Goal: Information Seeking & Learning: Learn about a topic

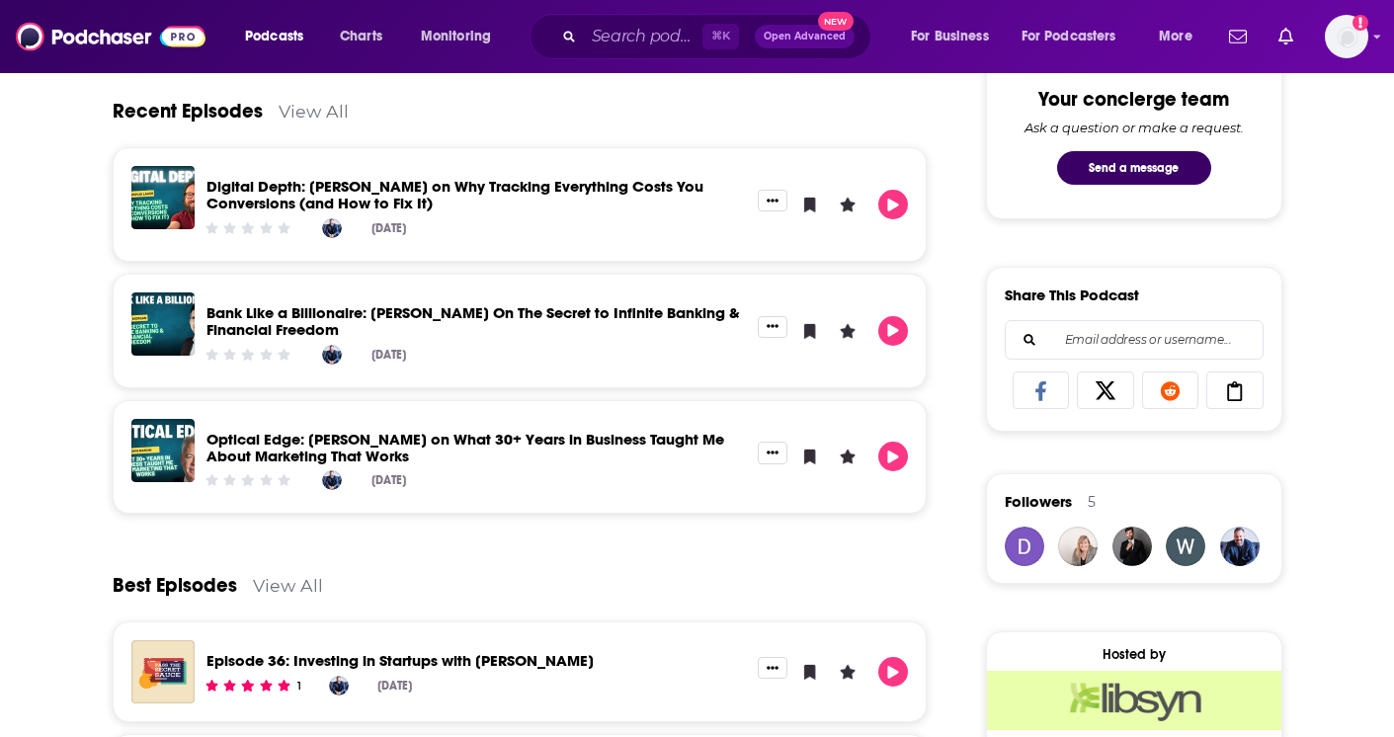
scroll to position [1029, 0]
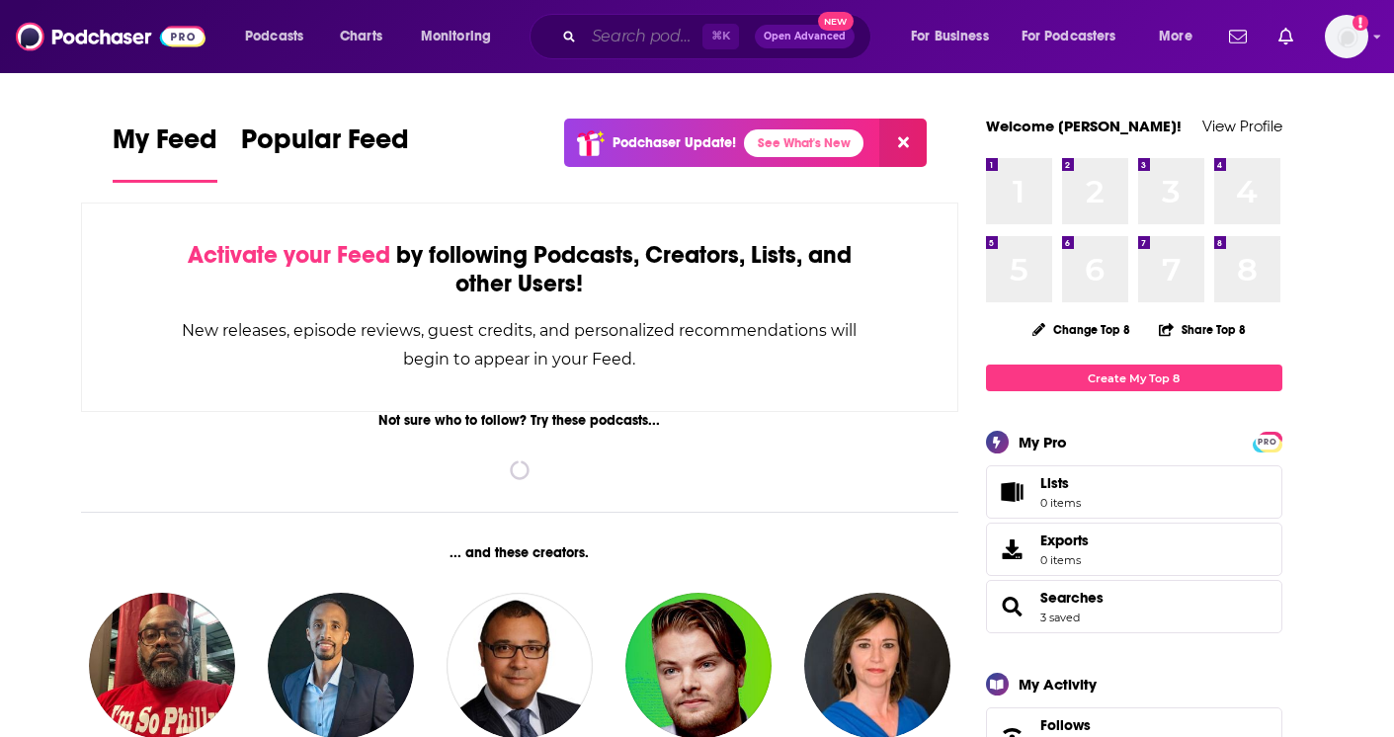
click at [620, 36] on input "Search podcasts, credits, & more..." at bounding box center [643, 37] width 119 height 32
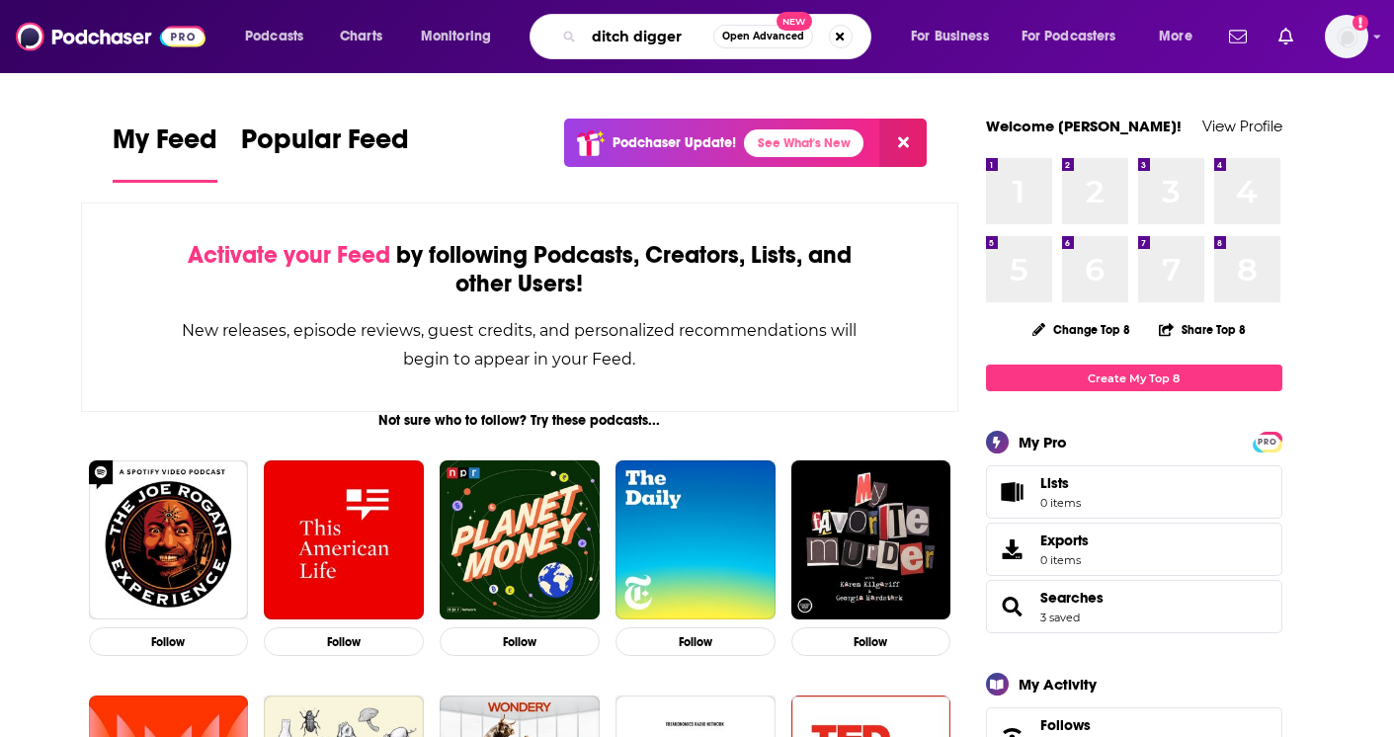
type input "ditch digger"
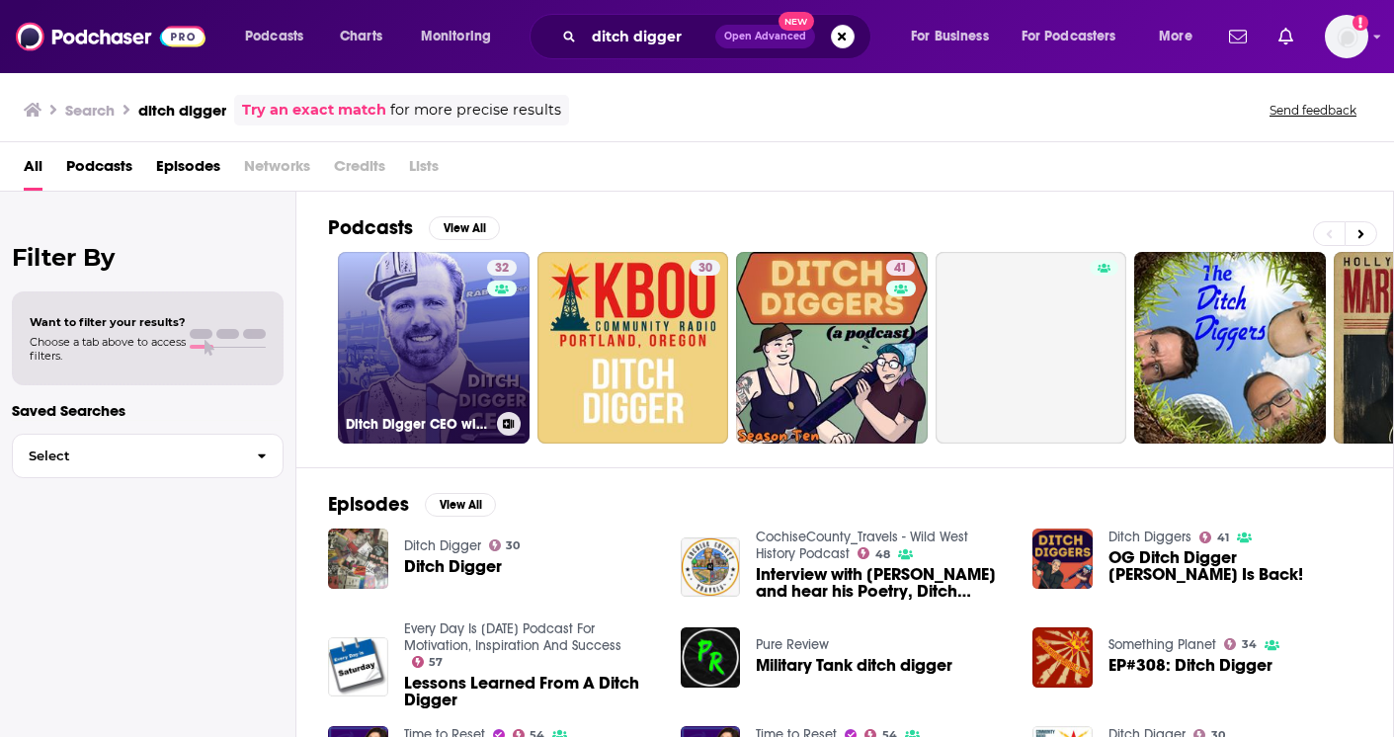
click at [399, 399] on link "32 Ditch Digger CEO with [PERSON_NAME]" at bounding box center [434, 348] width 192 height 192
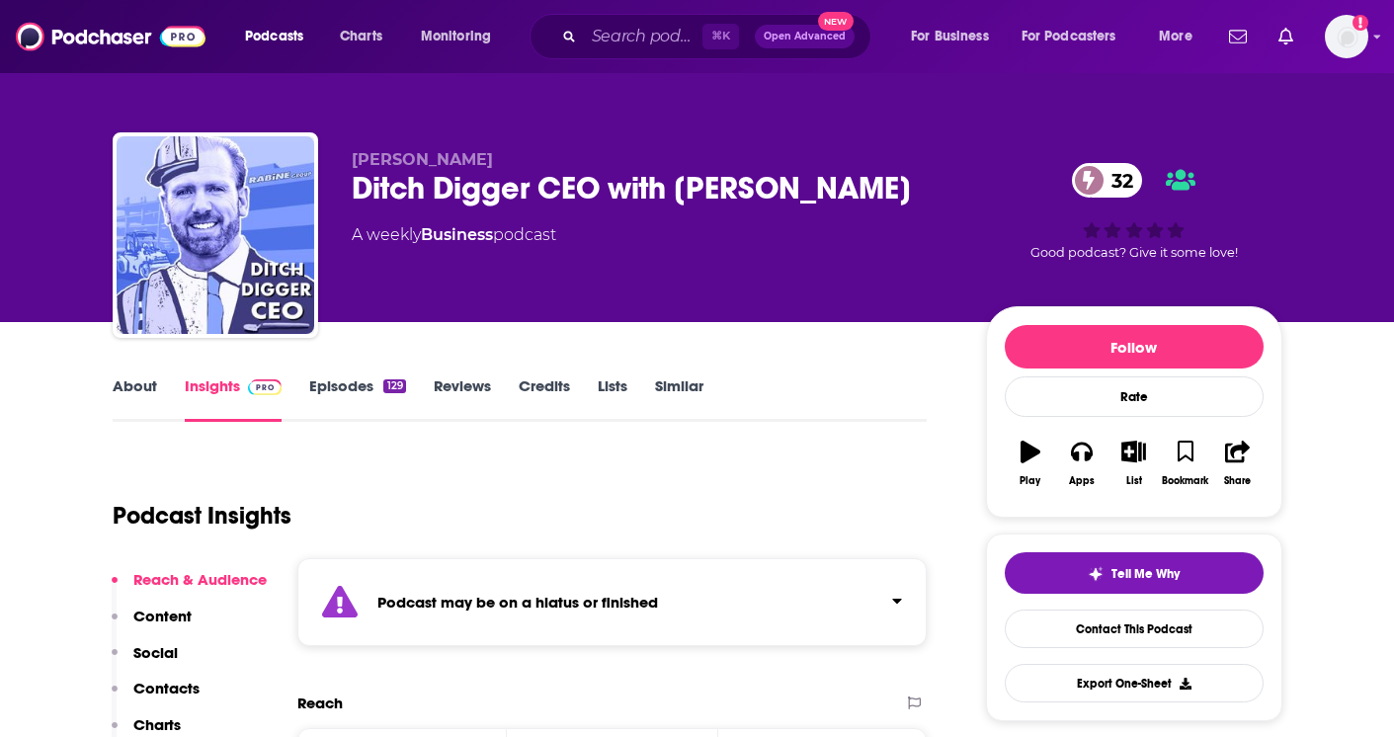
click at [337, 383] on link "Episodes 129" at bounding box center [357, 398] width 96 height 45
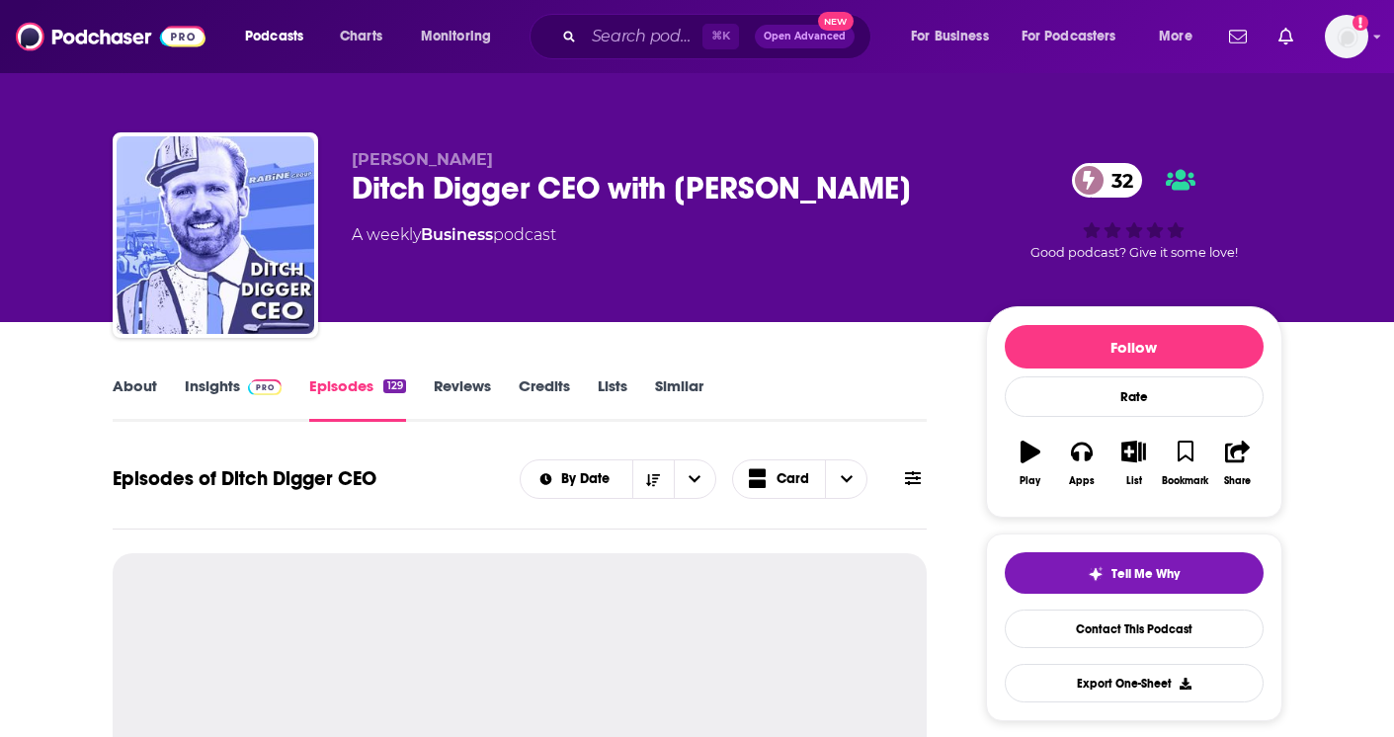
click at [213, 391] on link "Insights" at bounding box center [234, 398] width 98 height 45
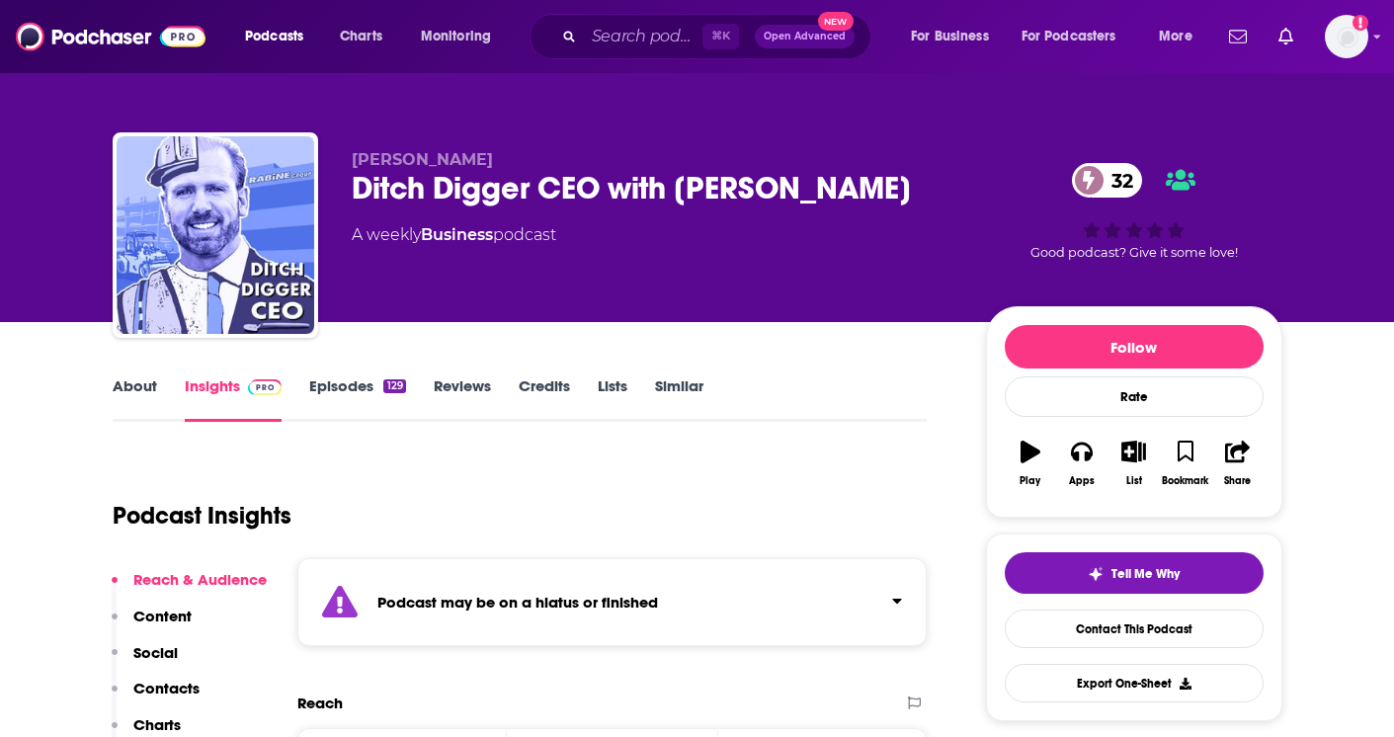
scroll to position [416, 0]
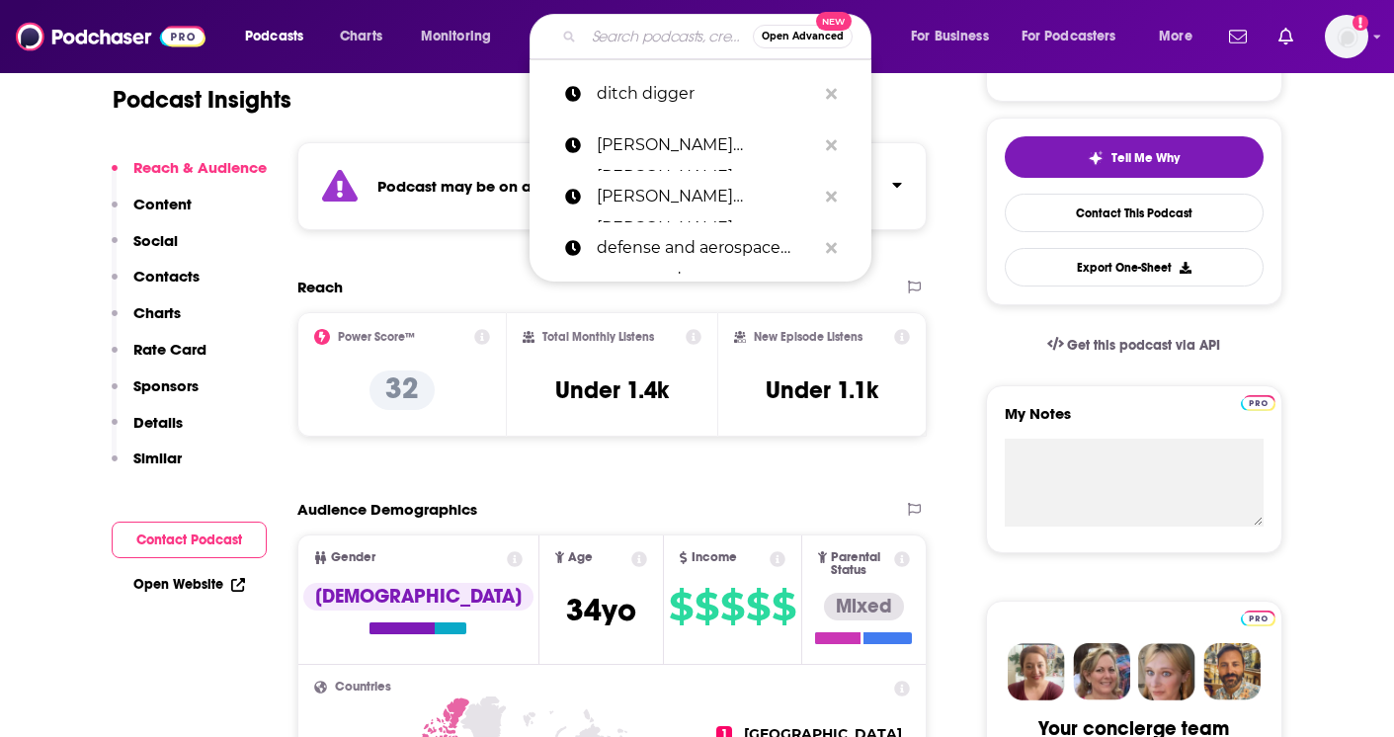
click at [647, 39] on input "Search podcasts, credits, & more..." at bounding box center [668, 37] width 169 height 32
click at [827, 95] on icon "Search podcasts, credits, & more..." at bounding box center [831, 93] width 11 height 11
click at [629, 286] on div "Reach" at bounding box center [592, 287] width 590 height 19
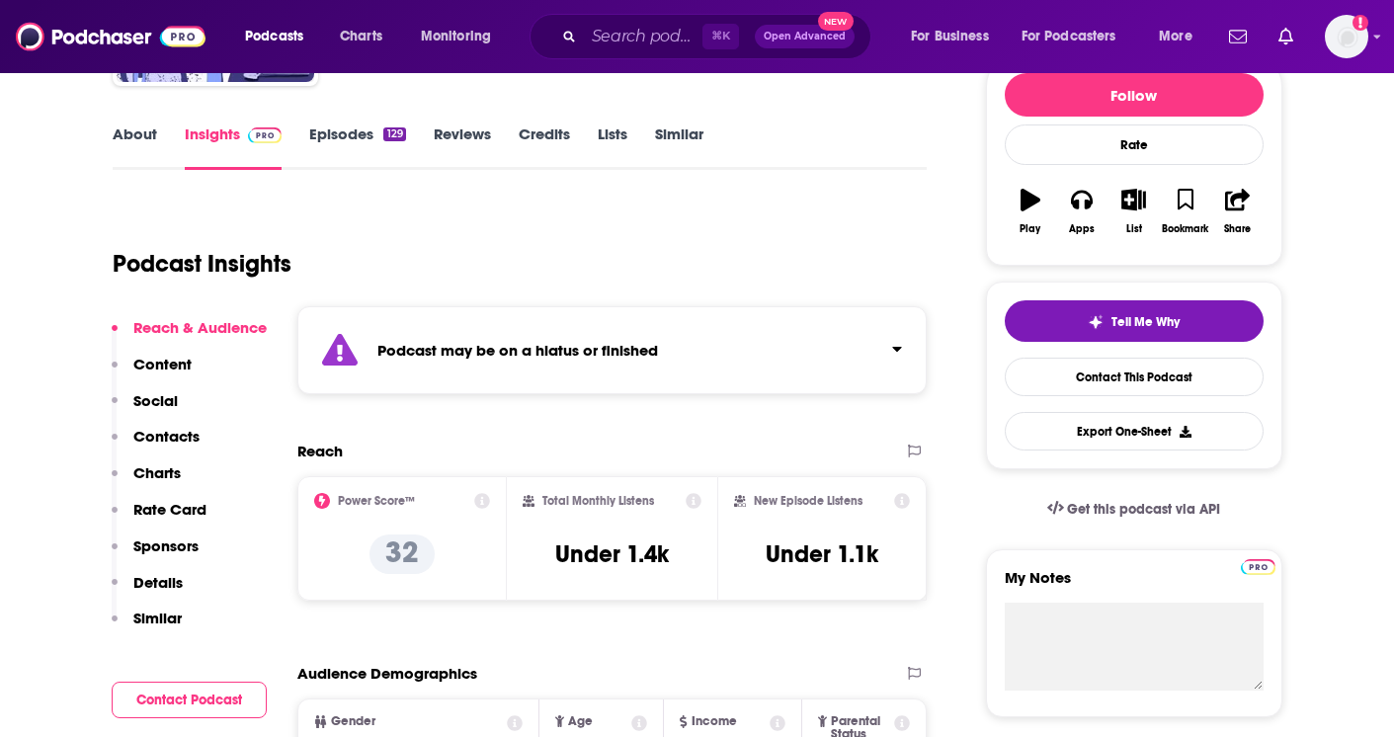
scroll to position [214, 0]
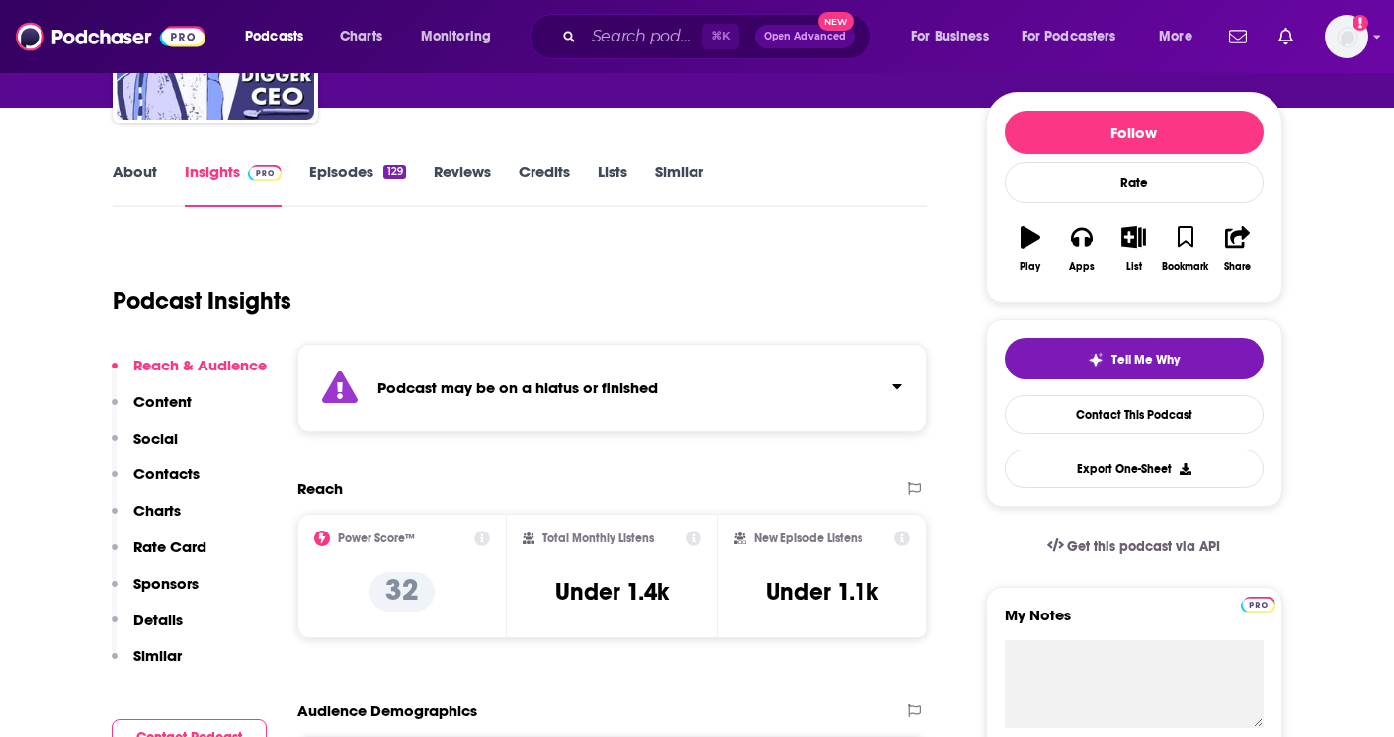
click at [344, 172] on link "Episodes 129" at bounding box center [357, 184] width 96 height 45
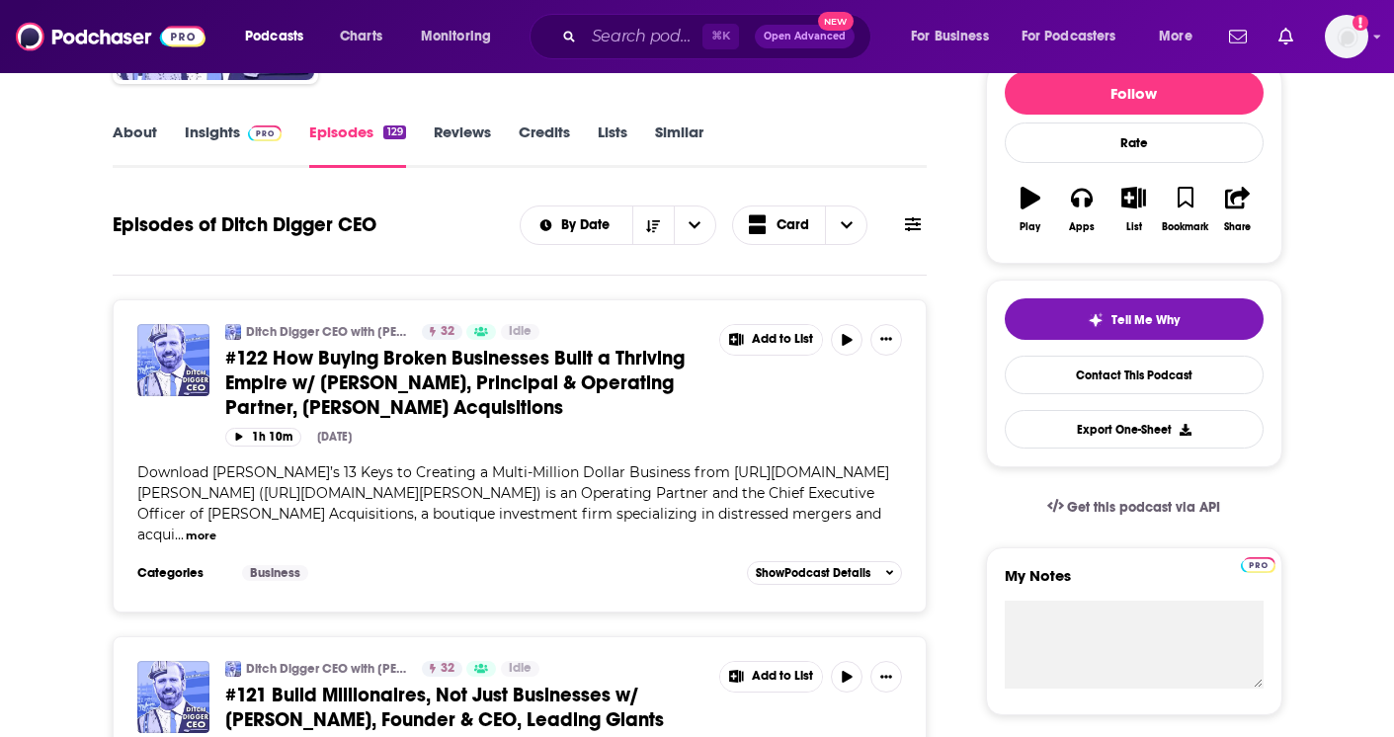
scroll to position [255, 0]
click at [233, 139] on link "Insights" at bounding box center [234, 143] width 98 height 45
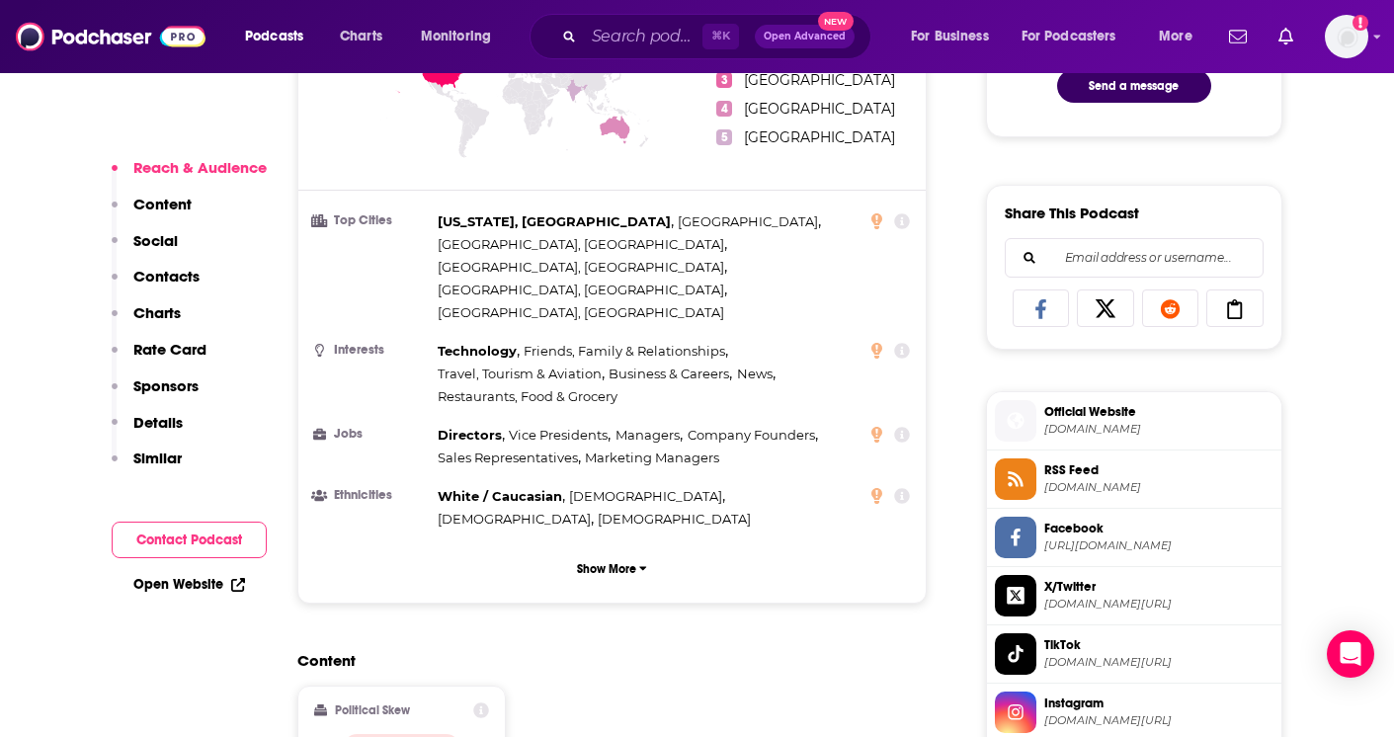
scroll to position [1129, 0]
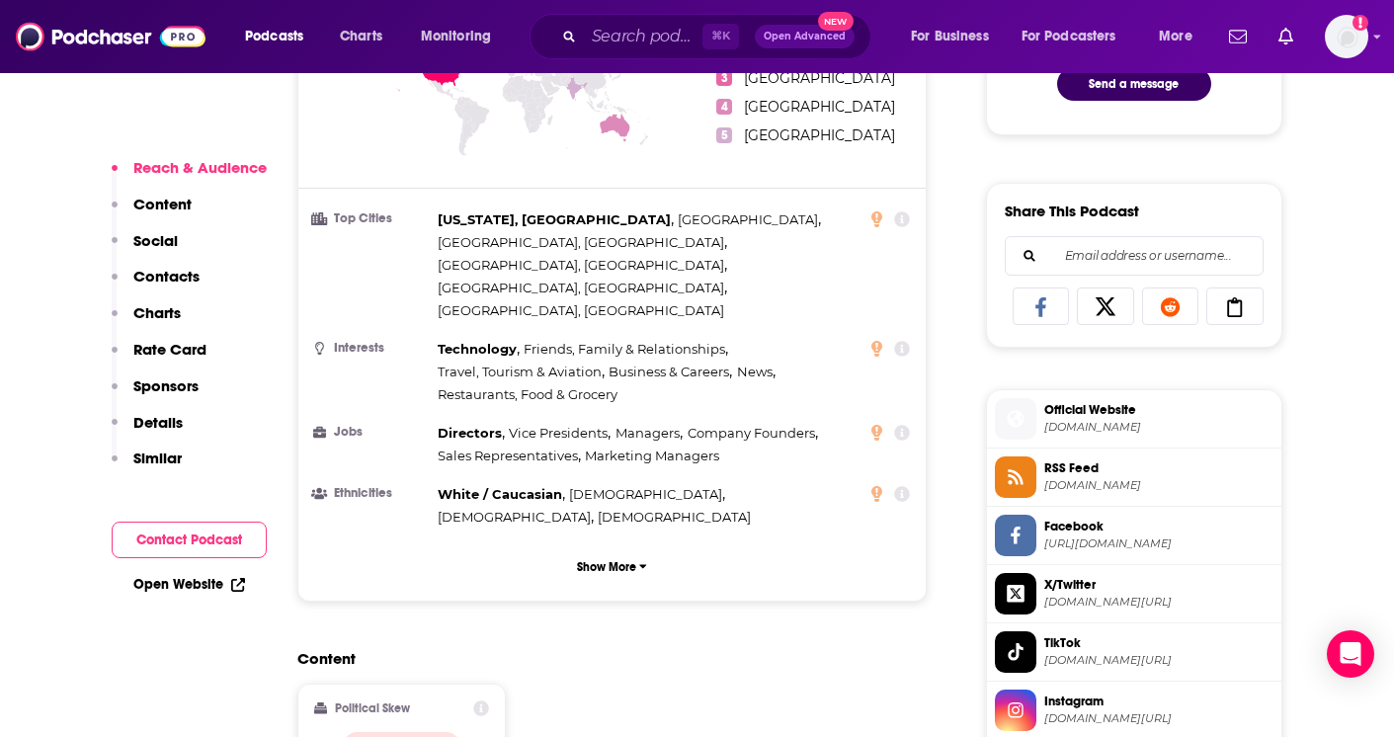
click at [1071, 413] on span "Official Website" at bounding box center [1158, 410] width 229 height 18
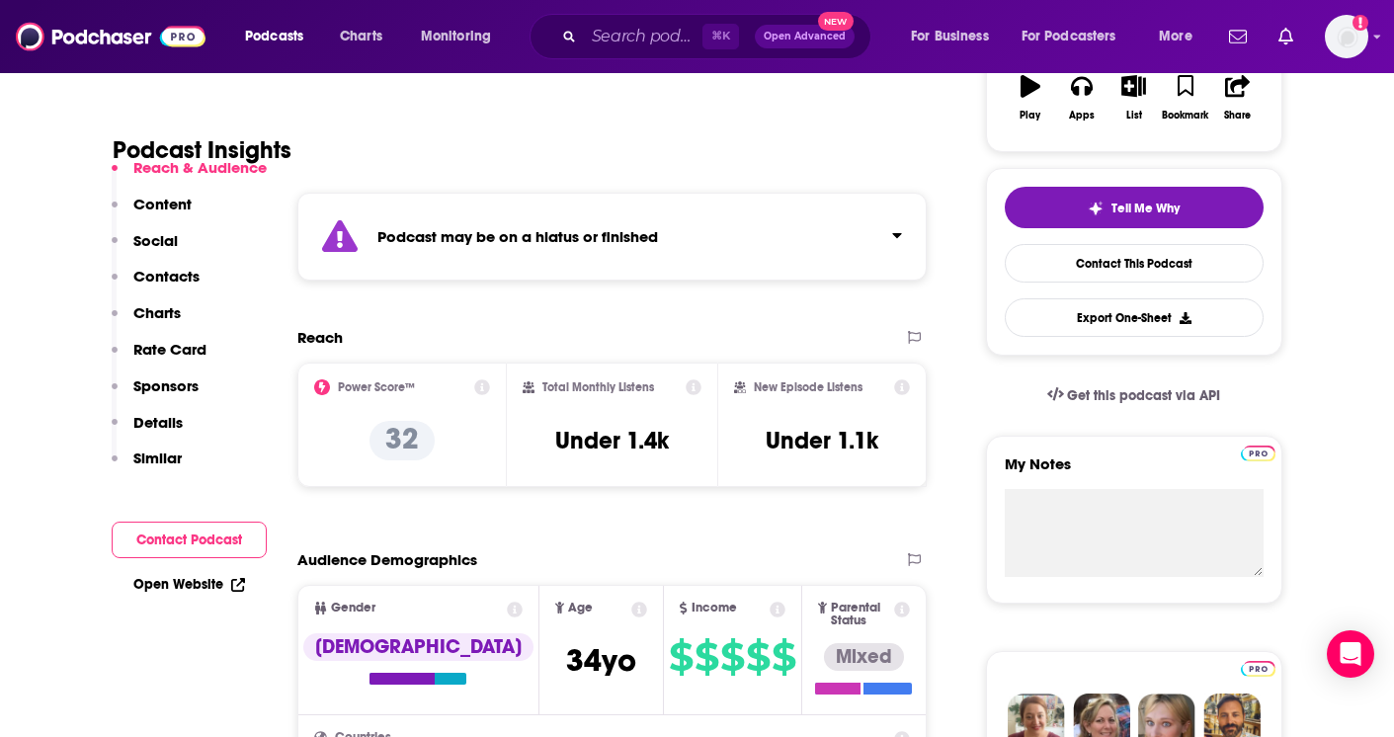
scroll to position [360, 0]
